Goal: Check status

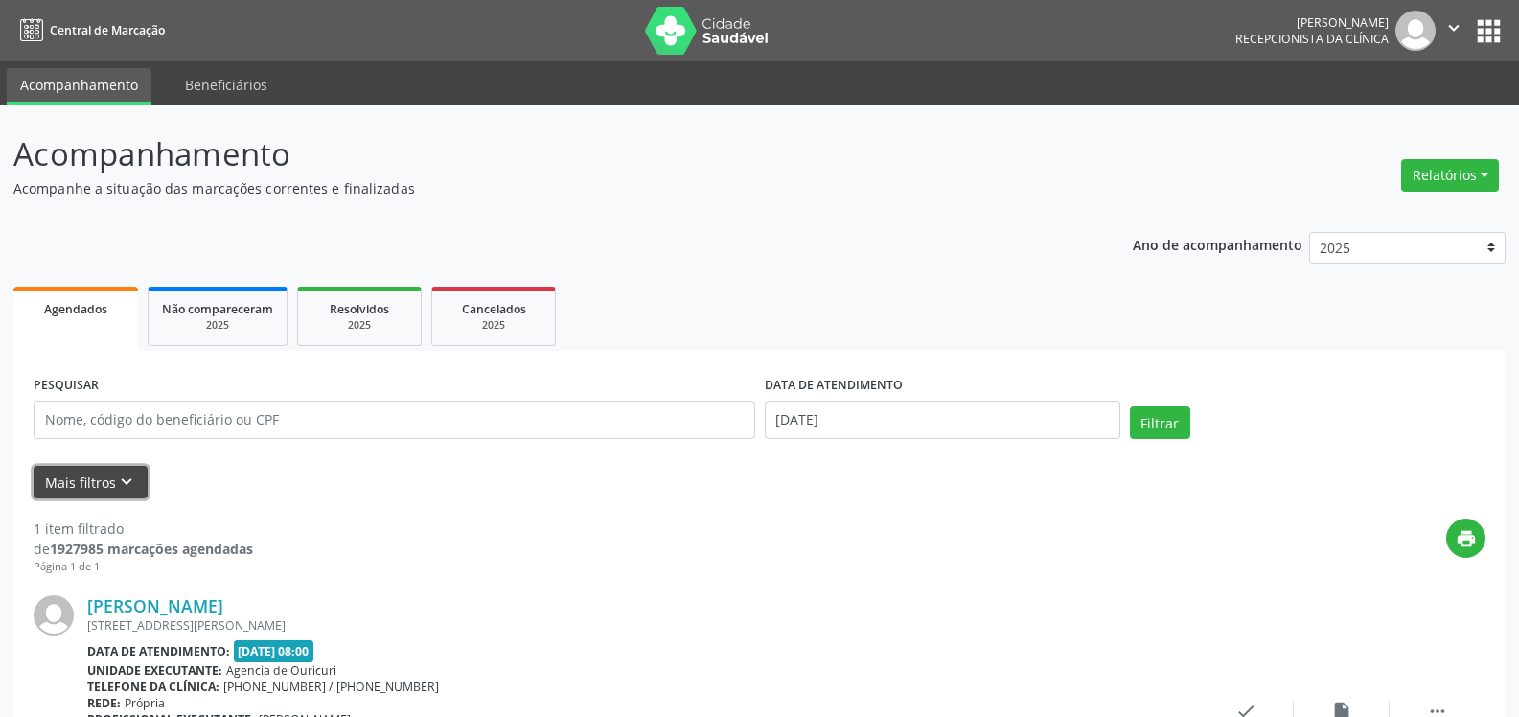
click at [66, 469] on button "Mais filtros keyboard_arrow_down" at bounding box center [91, 483] width 114 height 34
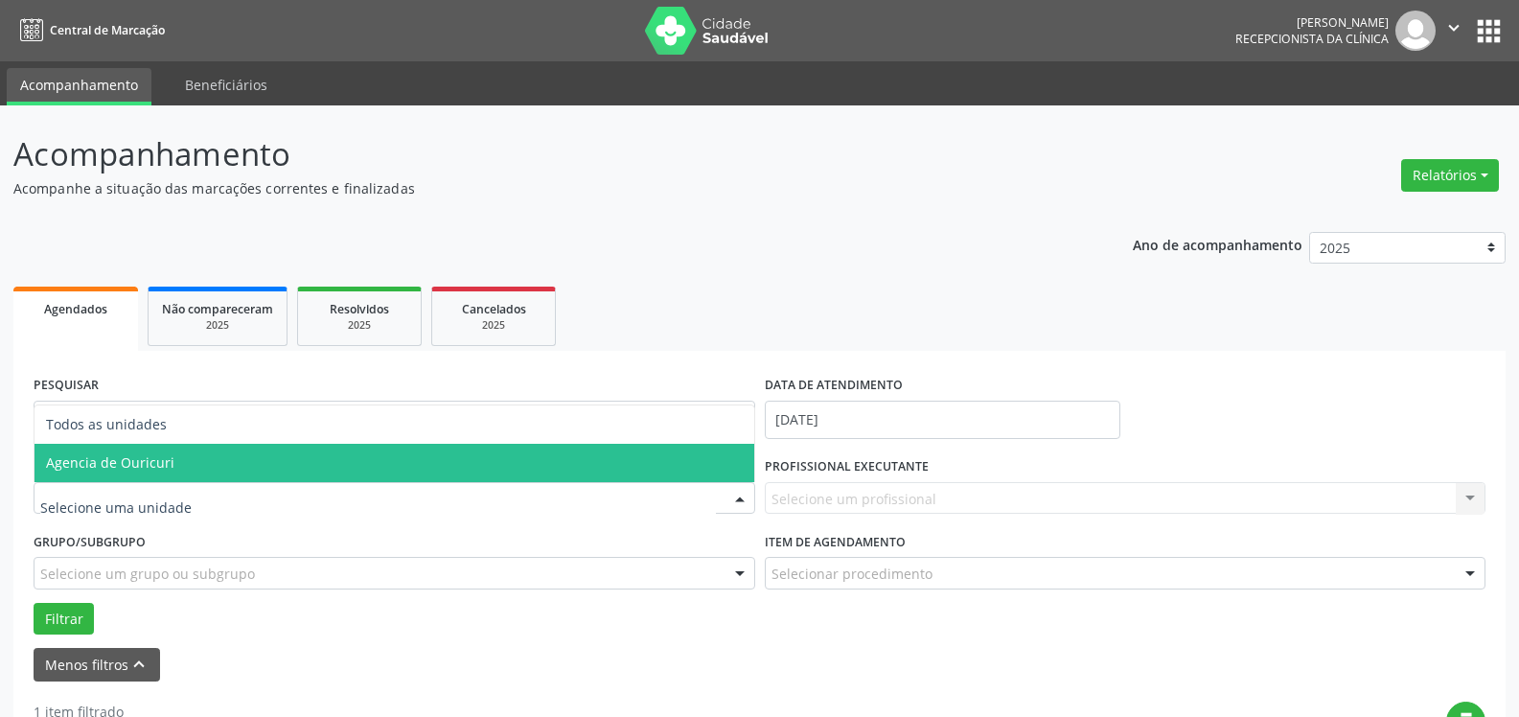
click at [104, 460] on span "Agencia de Ouricuri" at bounding box center [110, 462] width 128 height 18
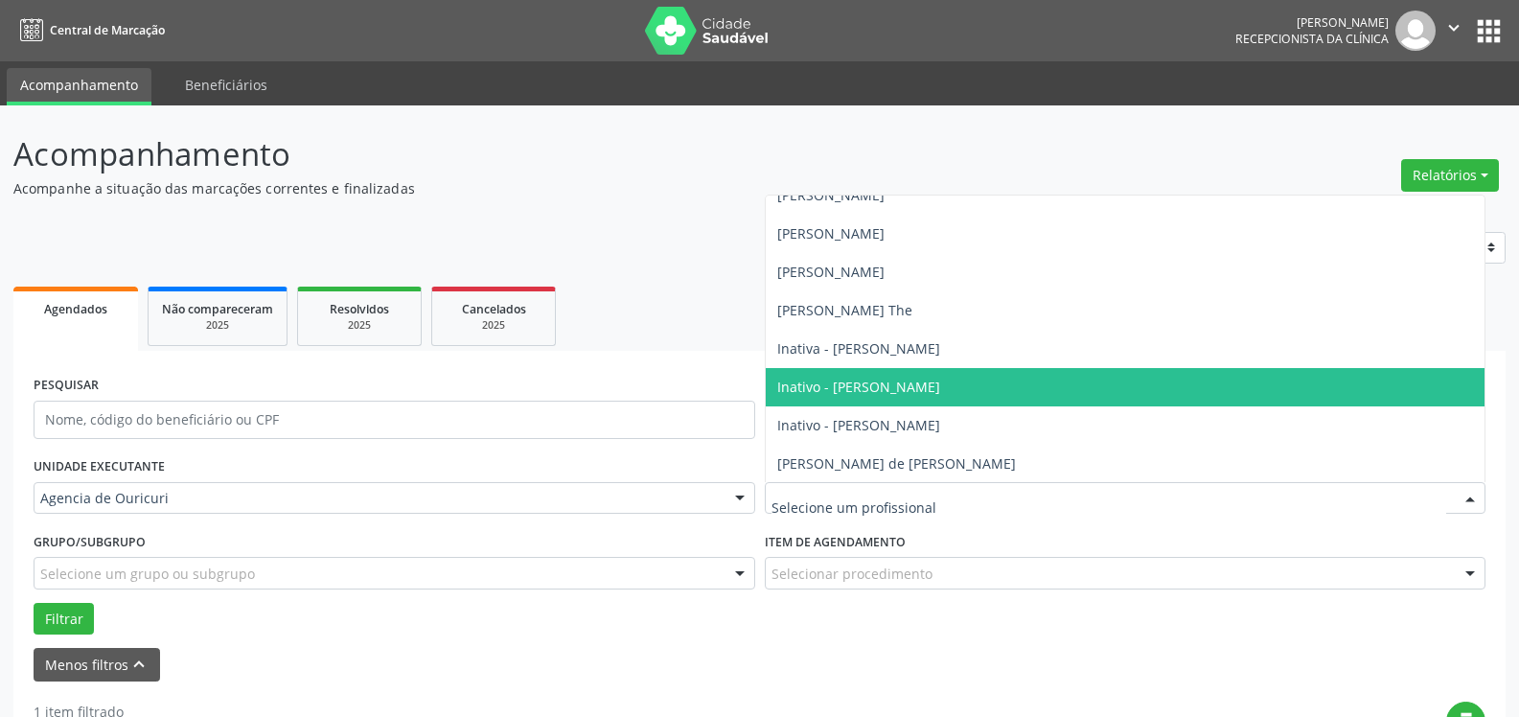
scroll to position [192, 0]
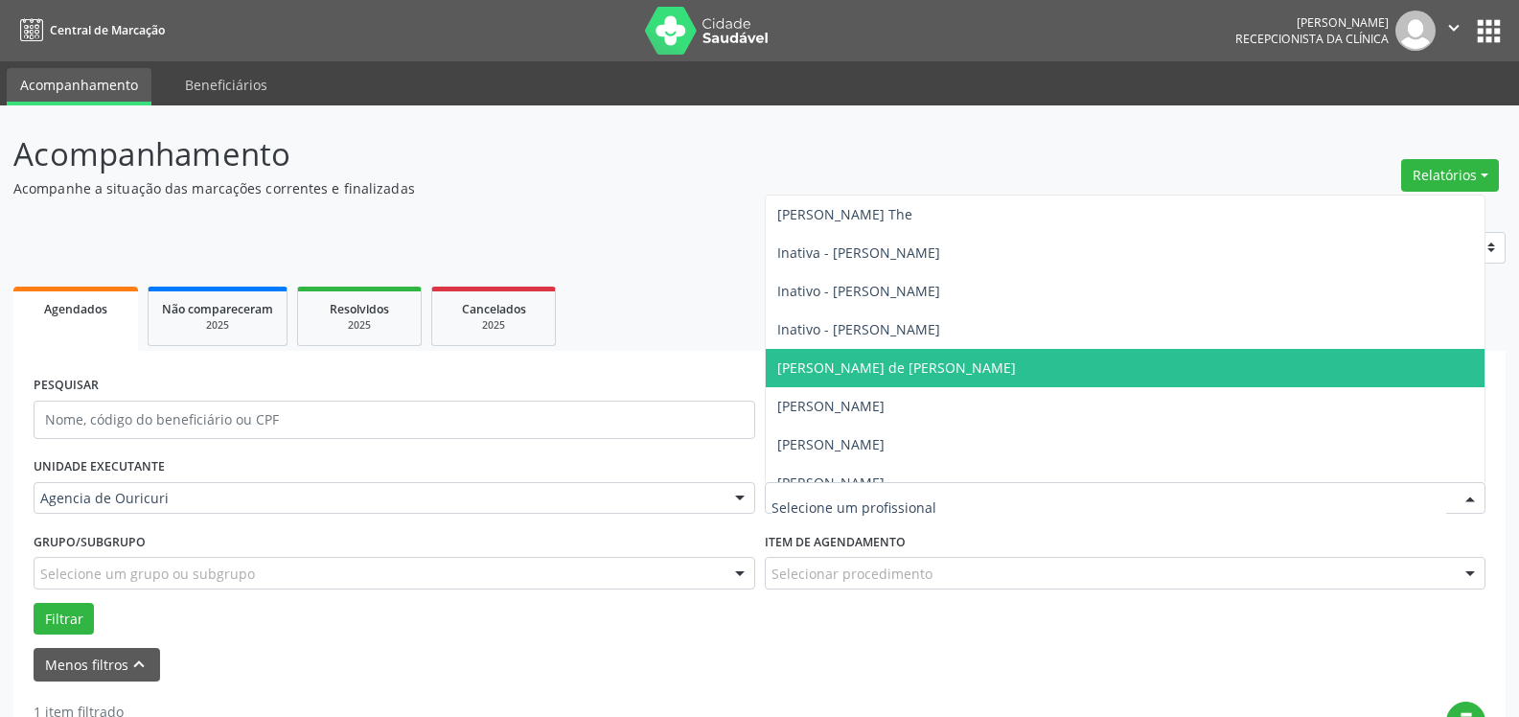
click at [909, 373] on span "[PERSON_NAME] de [PERSON_NAME]" at bounding box center [896, 368] width 239 height 18
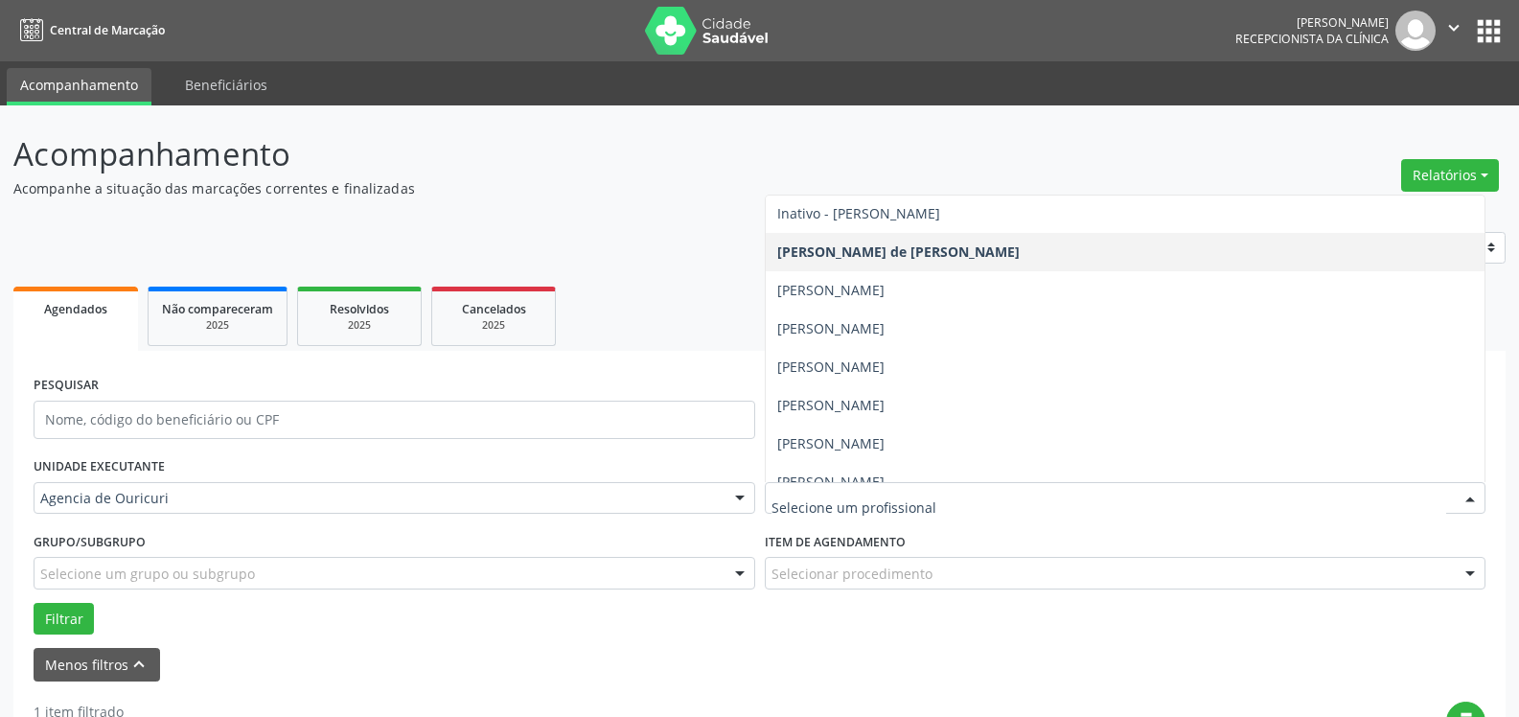
scroll to position [404, 0]
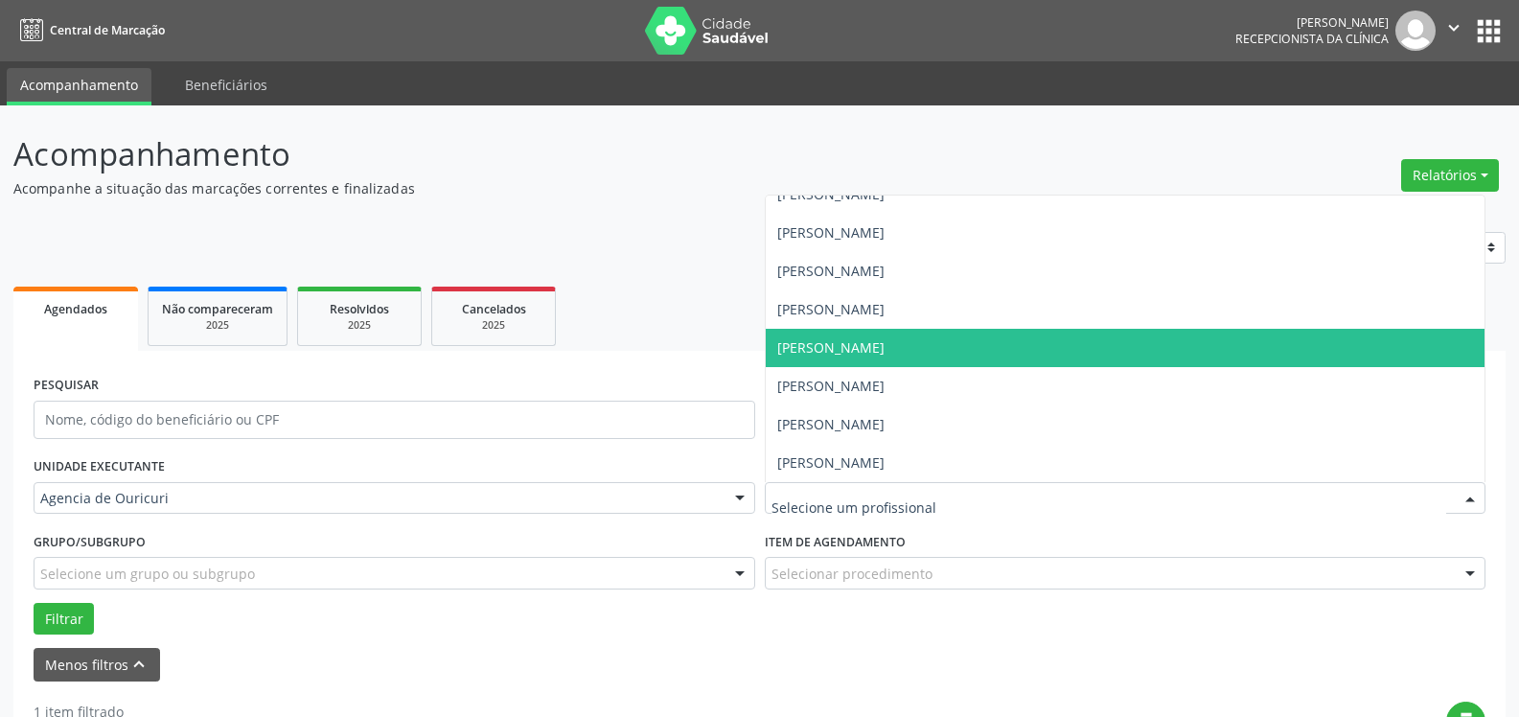
click at [885, 354] on span "[PERSON_NAME]" at bounding box center [830, 347] width 107 height 18
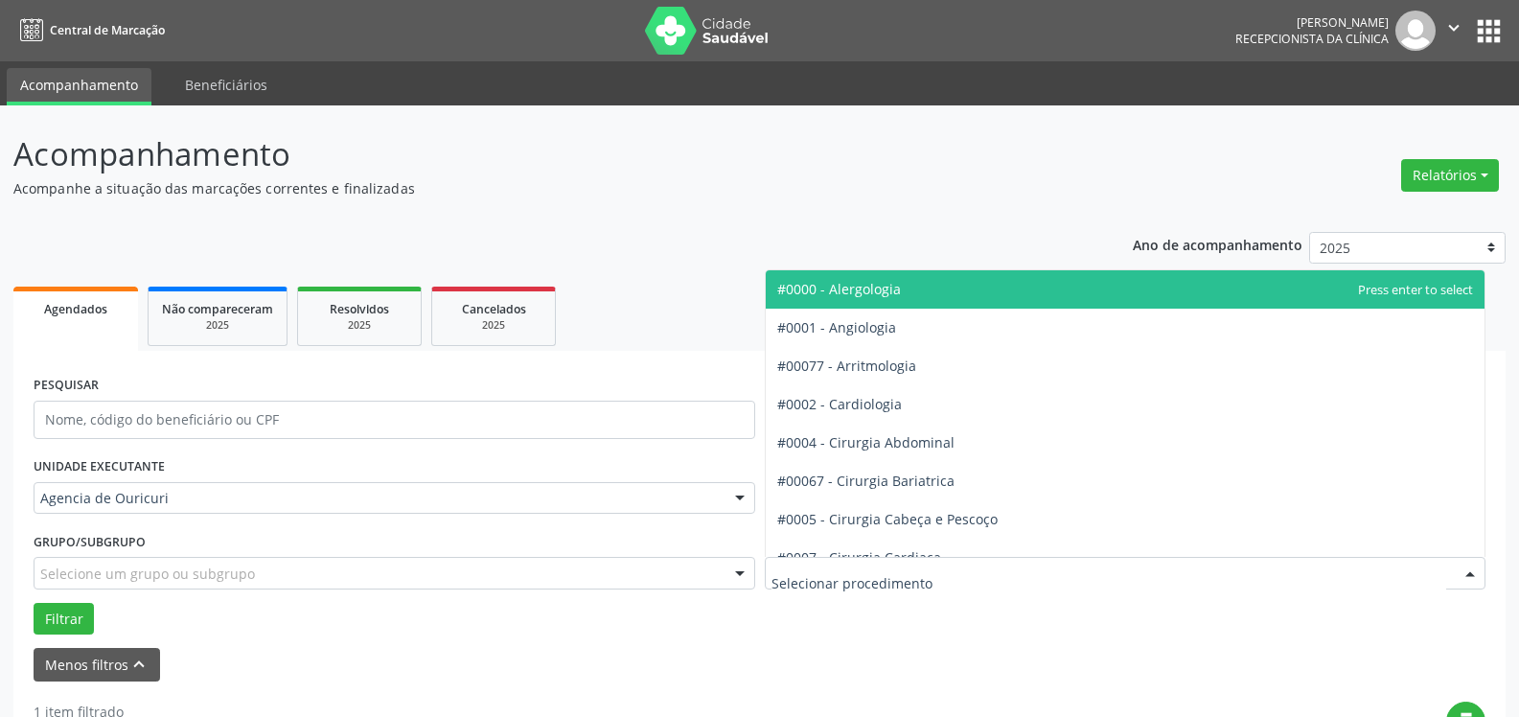
click at [953, 582] on div at bounding box center [1126, 573] width 722 height 33
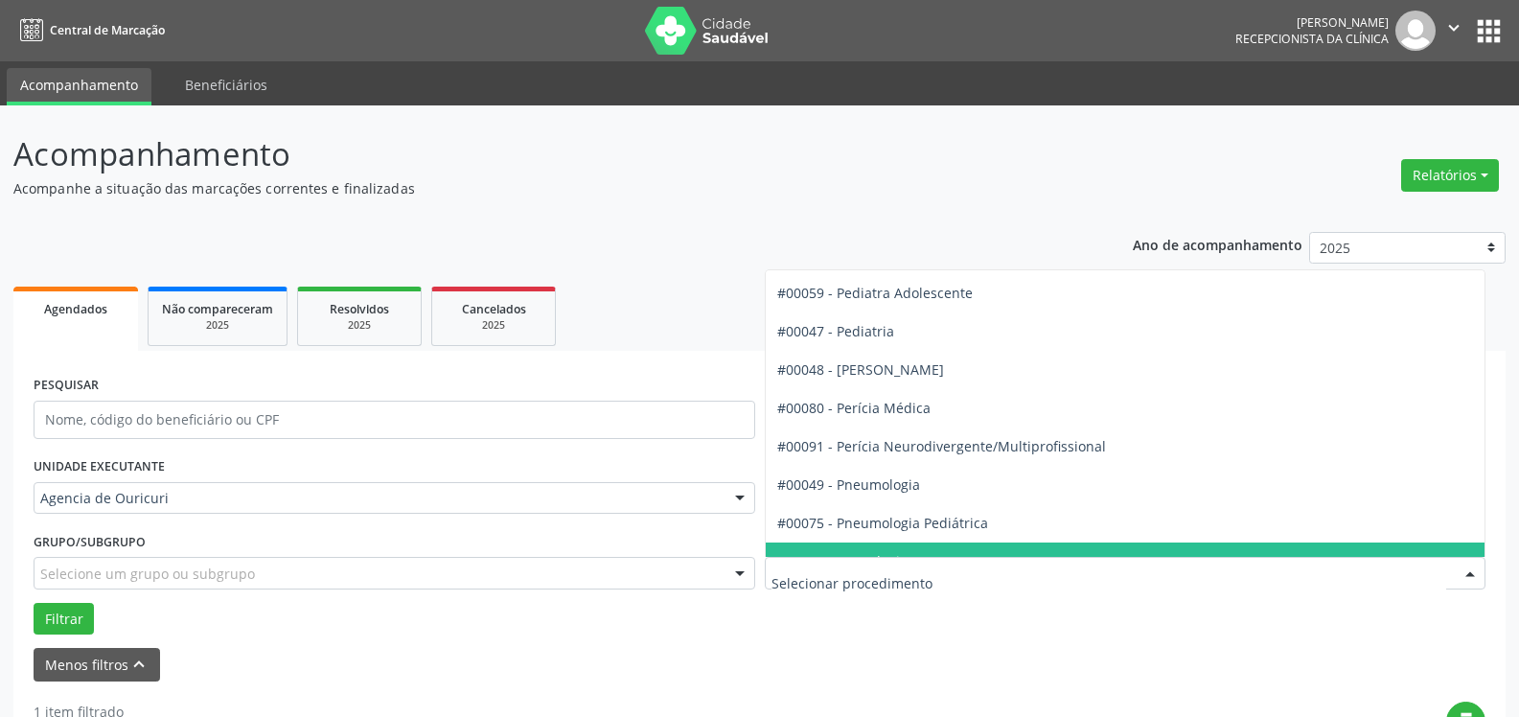
scroll to position [2876, 0]
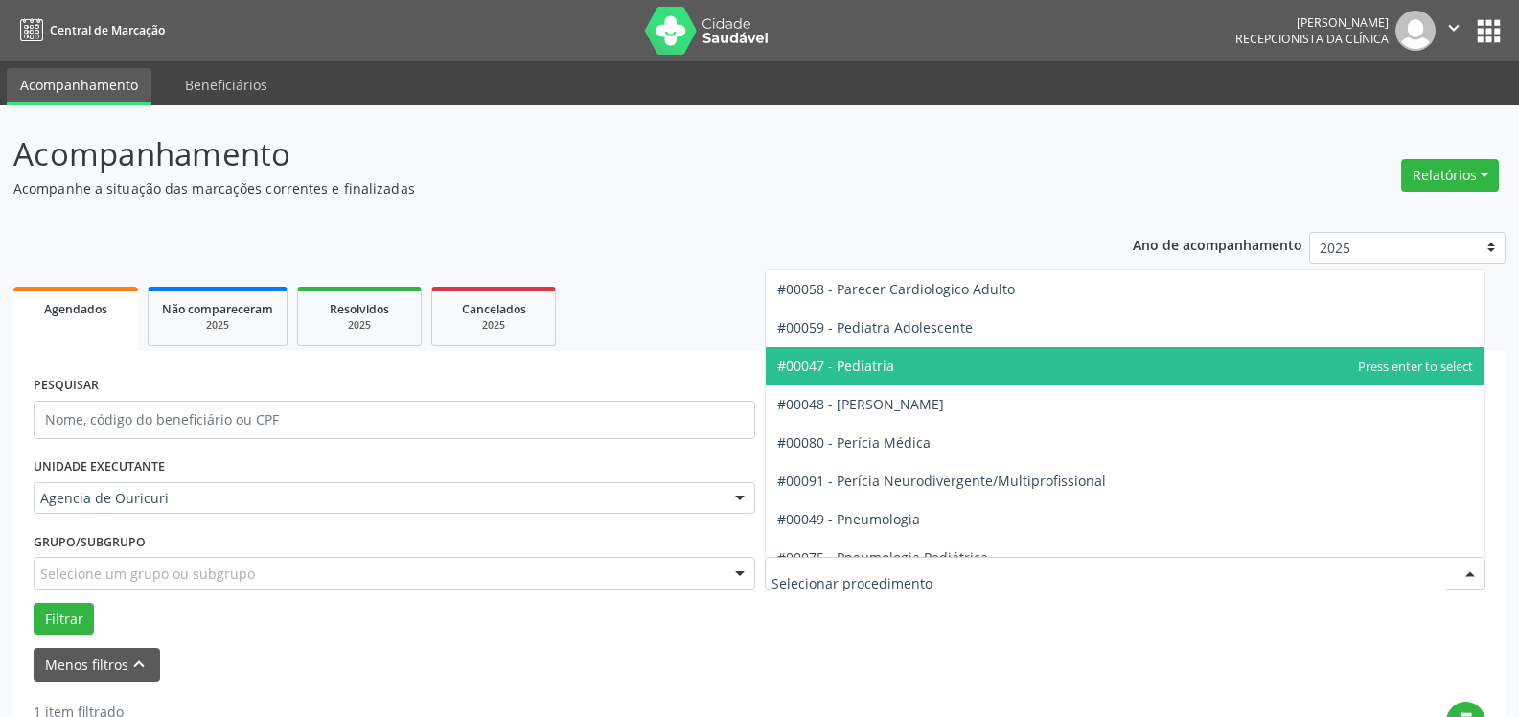
click at [944, 369] on span "#00047 - Pediatria" at bounding box center [1126, 366] width 720 height 38
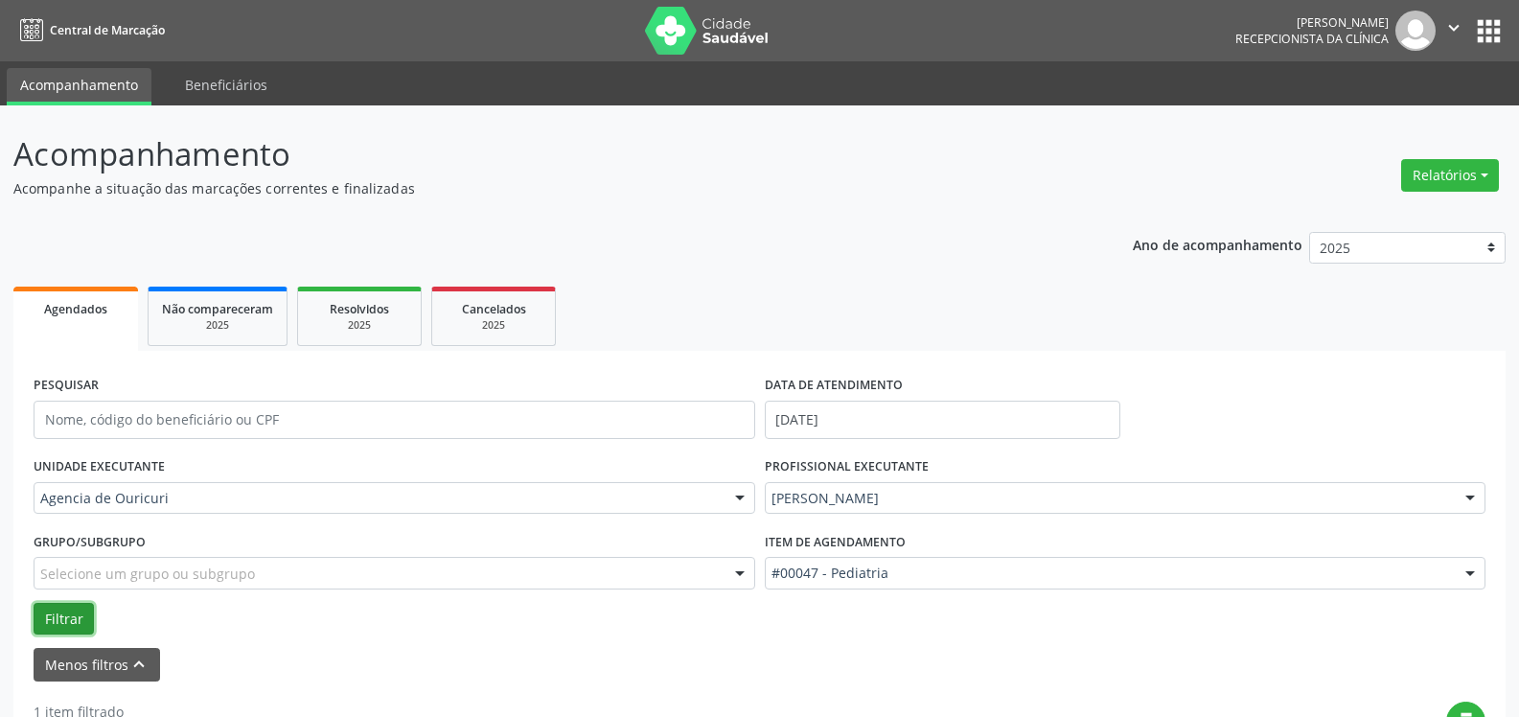
click at [57, 609] on button "Filtrar" at bounding box center [64, 619] width 60 height 33
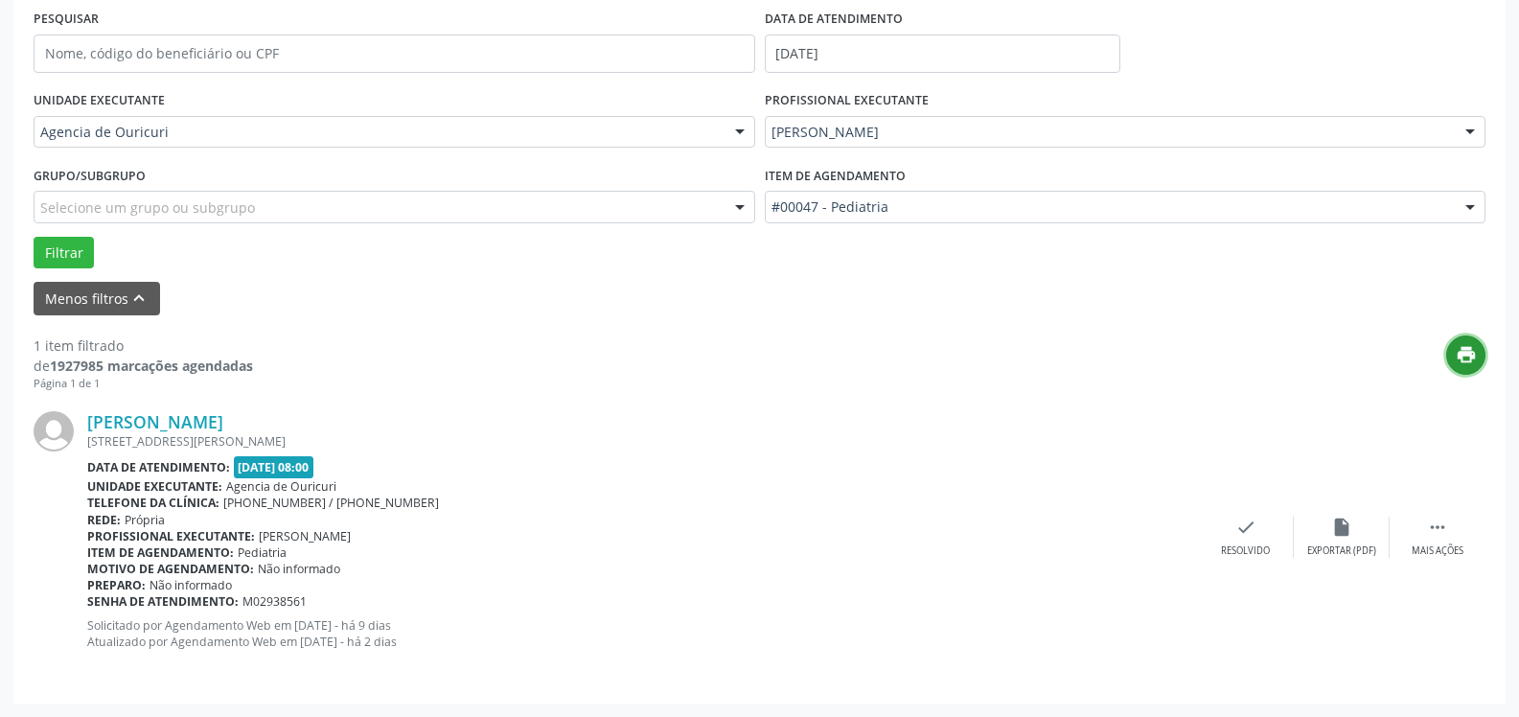
click at [1453, 345] on button "print" at bounding box center [1465, 354] width 39 height 39
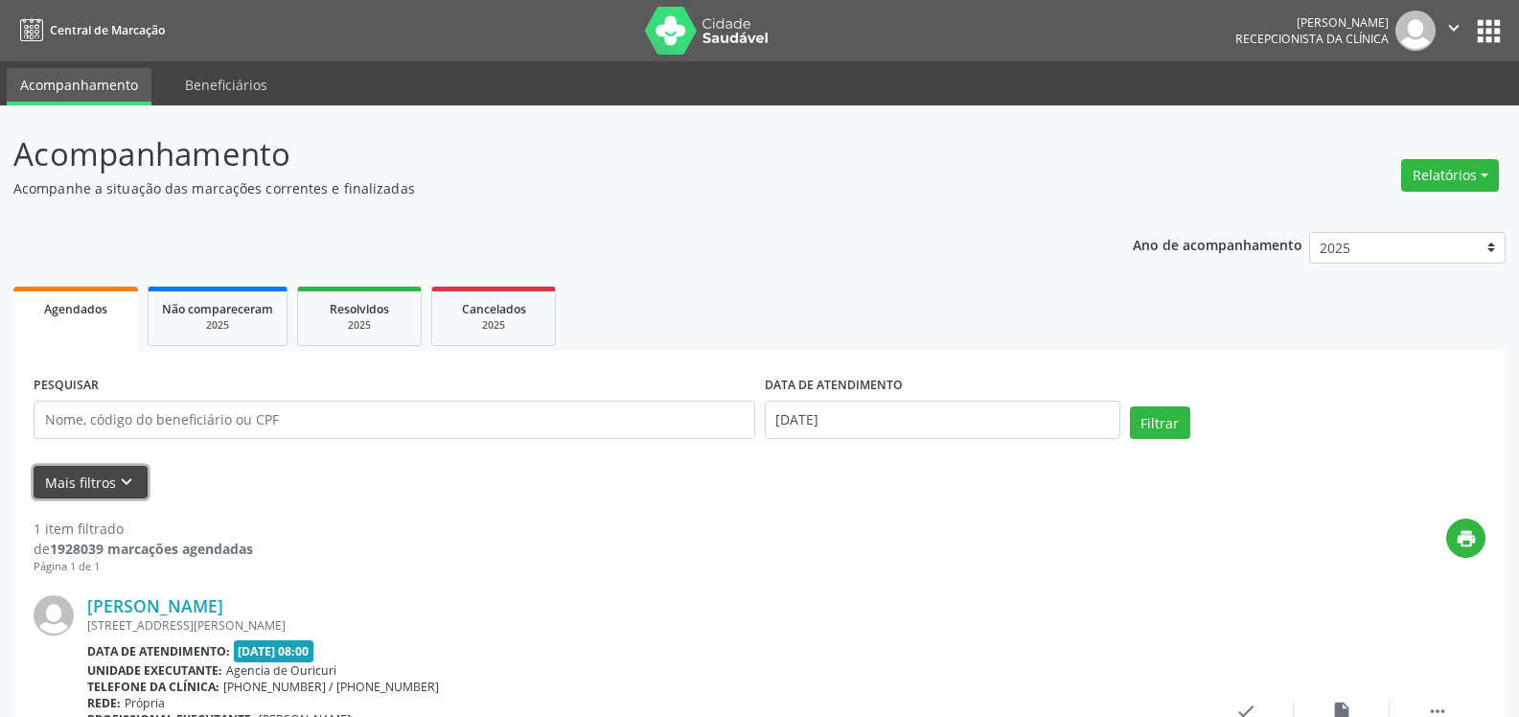
click at [125, 479] on icon "keyboard_arrow_down" at bounding box center [126, 482] width 21 height 21
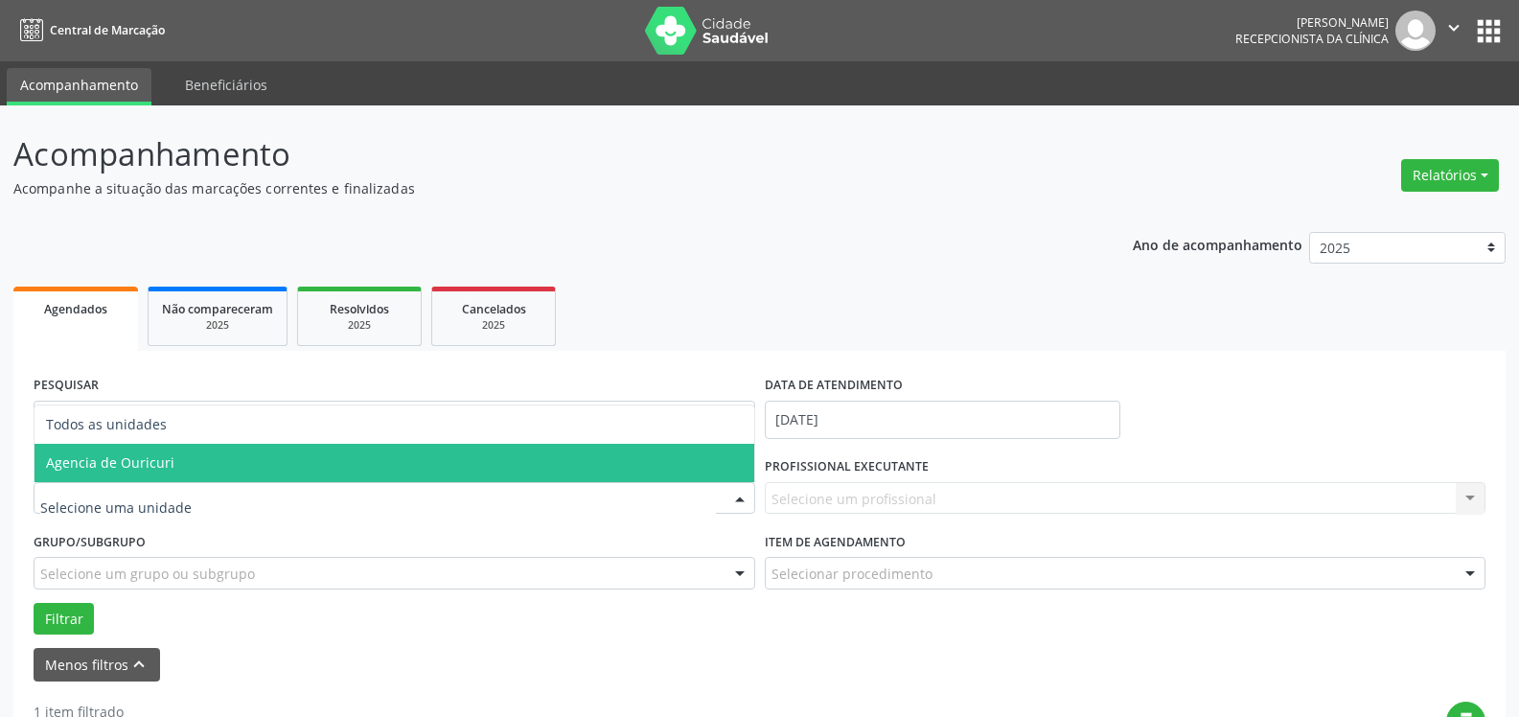
click at [239, 471] on span "Agencia de Ouricuri" at bounding box center [395, 463] width 720 height 38
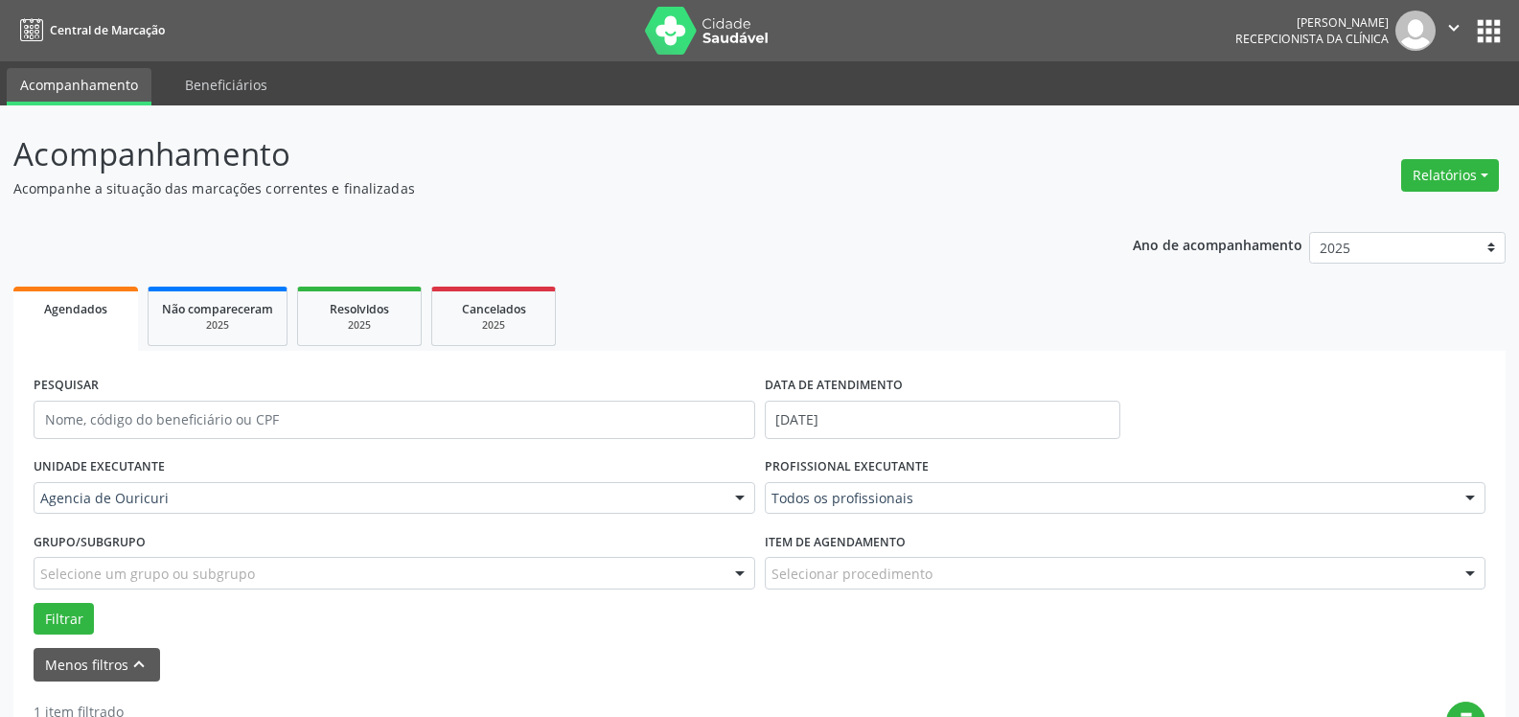
click at [954, 478] on div "PROFISSIONAL EXECUTANTE Todos os profissionais Todos os profissionais Adelmo Se…" at bounding box center [1125, 489] width 731 height 75
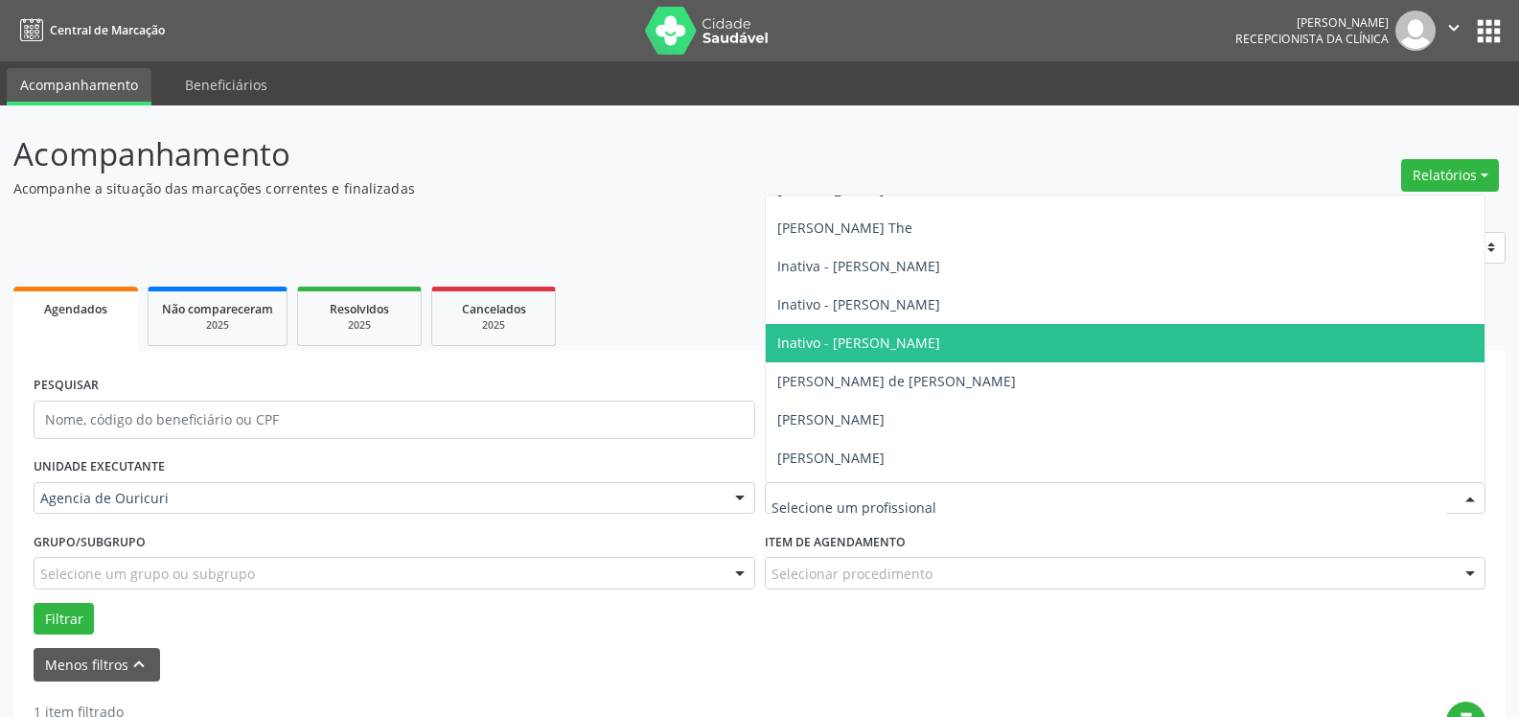
scroll to position [212, 0]
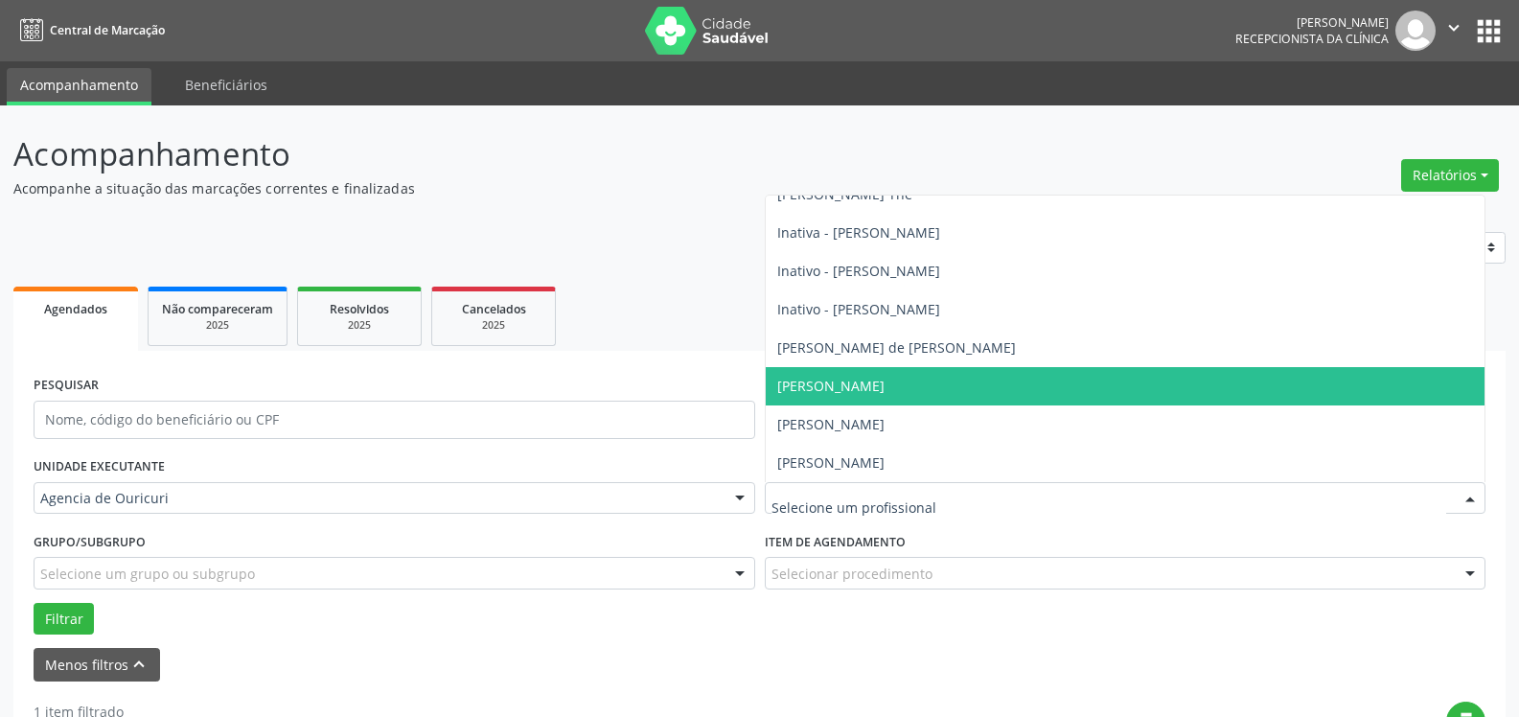
click at [885, 390] on span "[PERSON_NAME]" at bounding box center [830, 386] width 107 height 18
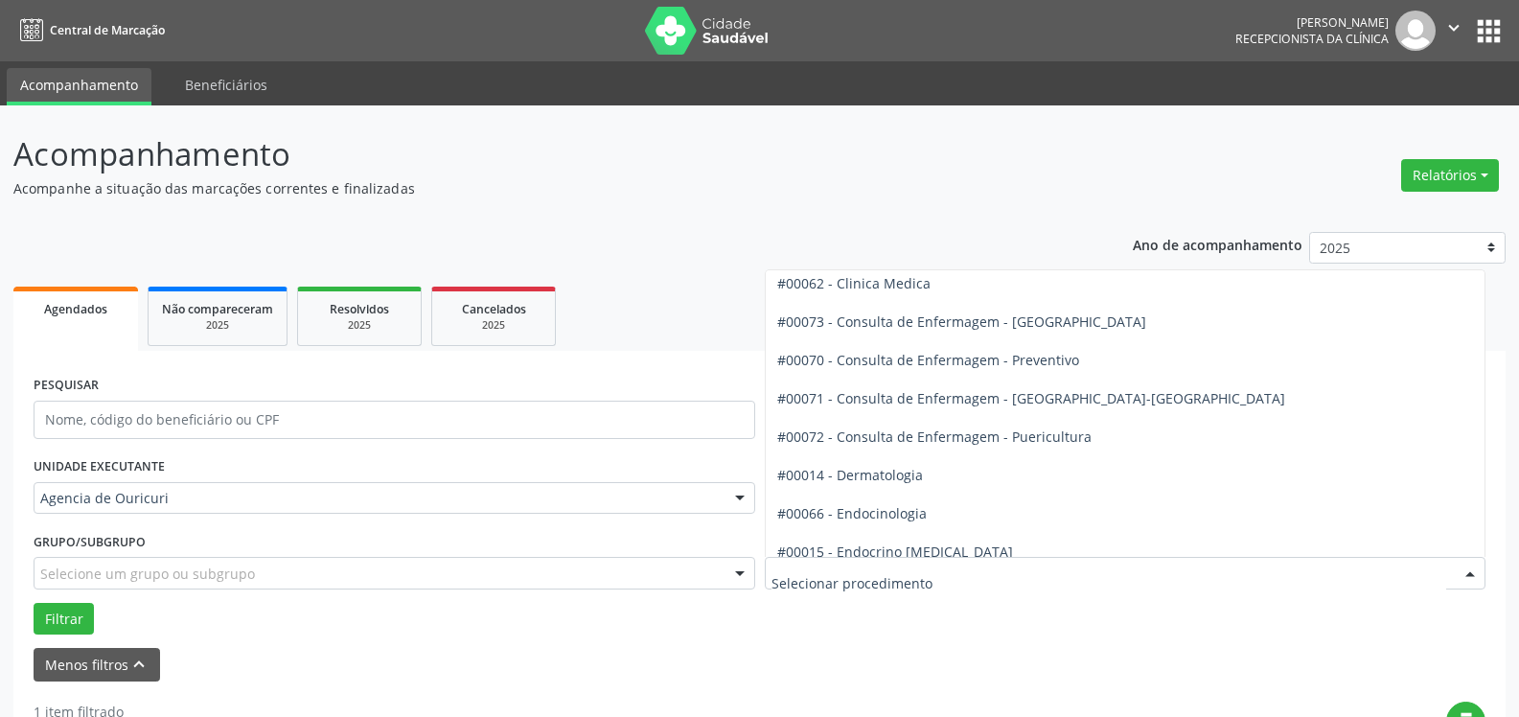
scroll to position [691, 0]
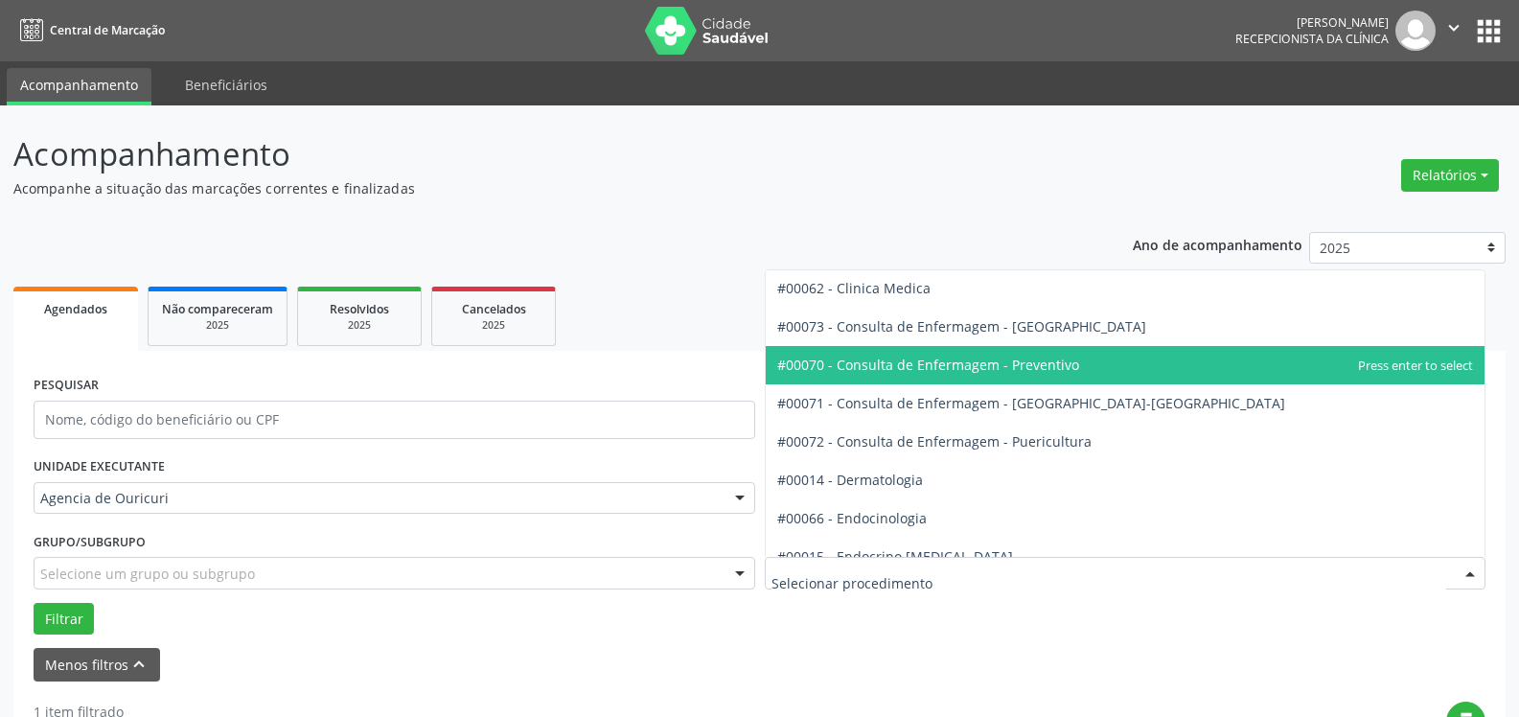
click at [928, 357] on span "#00070 - Consulta de Enfermagem - Preventivo" at bounding box center [928, 365] width 302 height 18
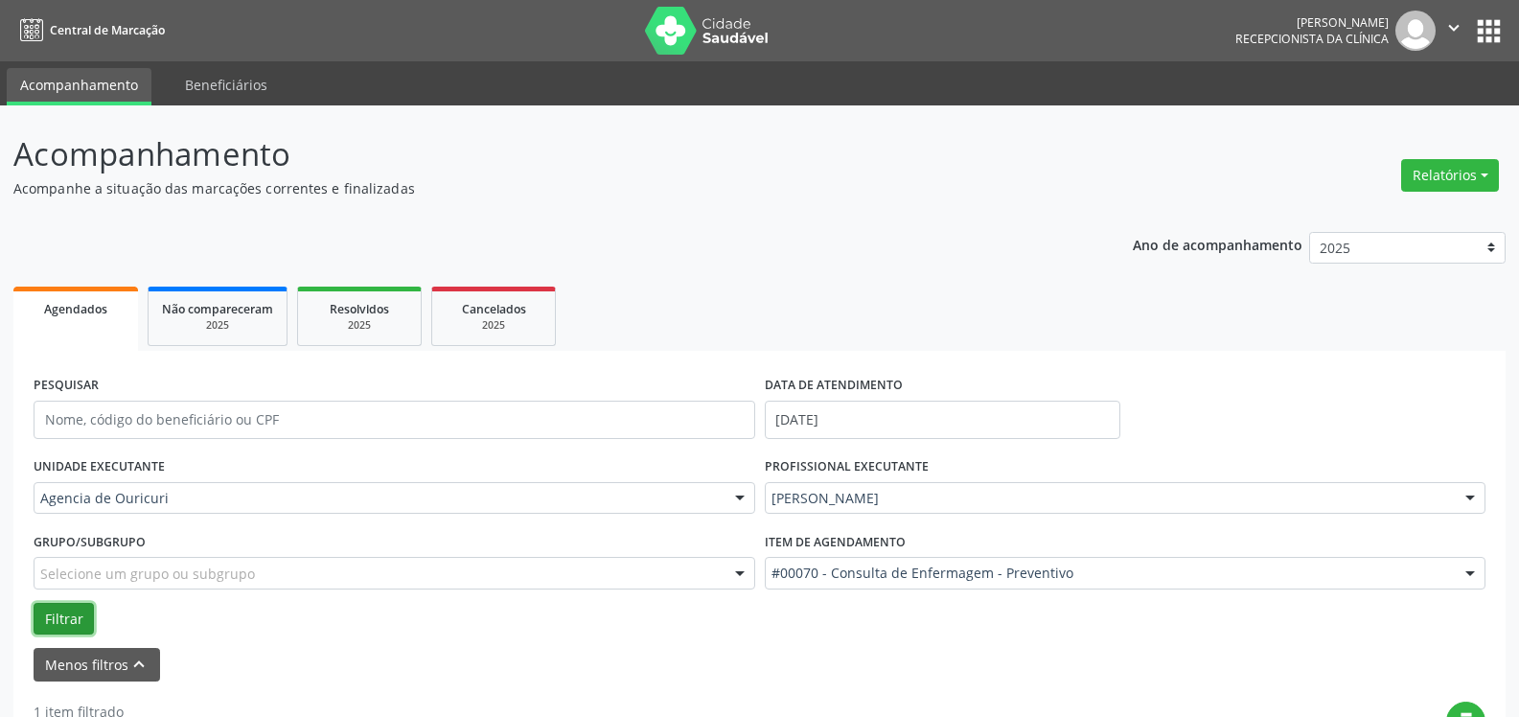
click at [75, 607] on button "Filtrar" at bounding box center [64, 619] width 60 height 33
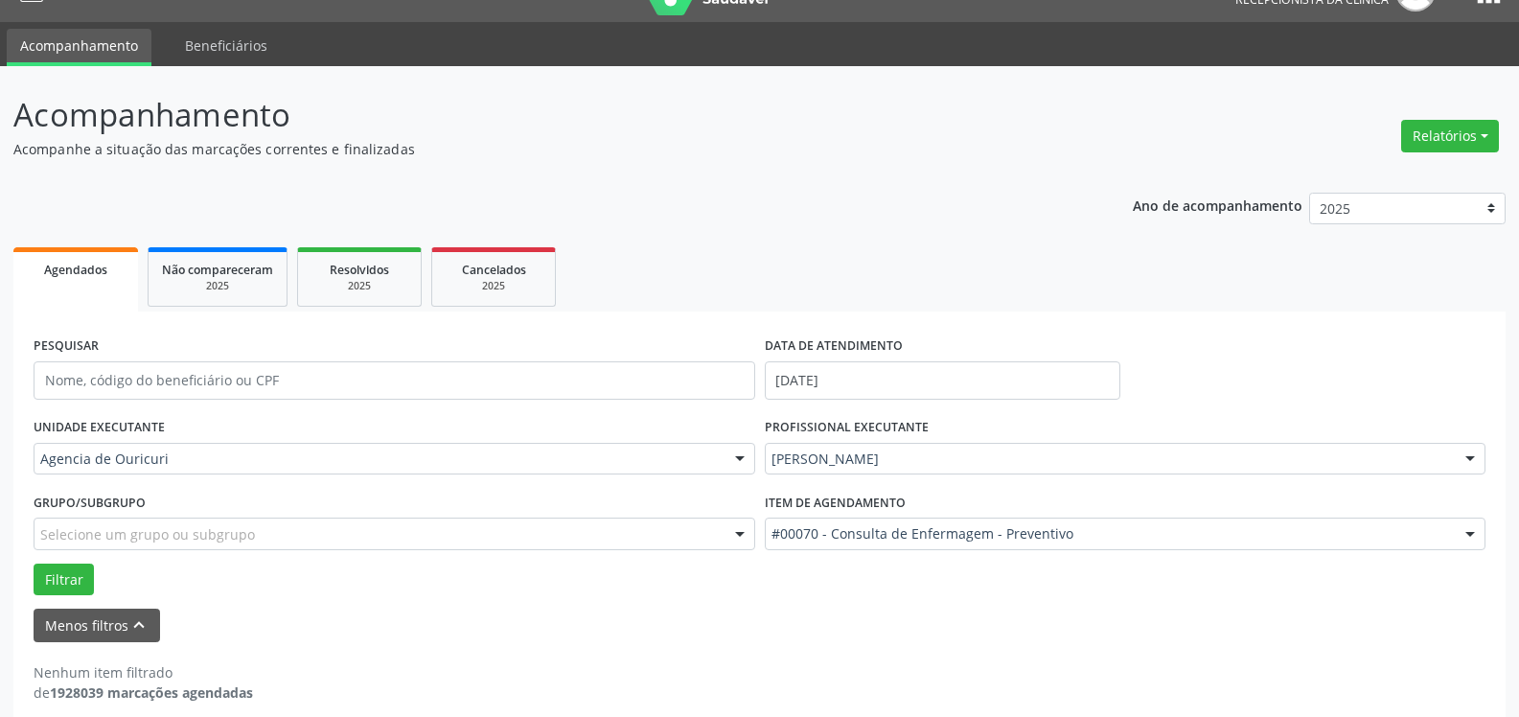
scroll to position [58, 0]
